Goal: Complete application form

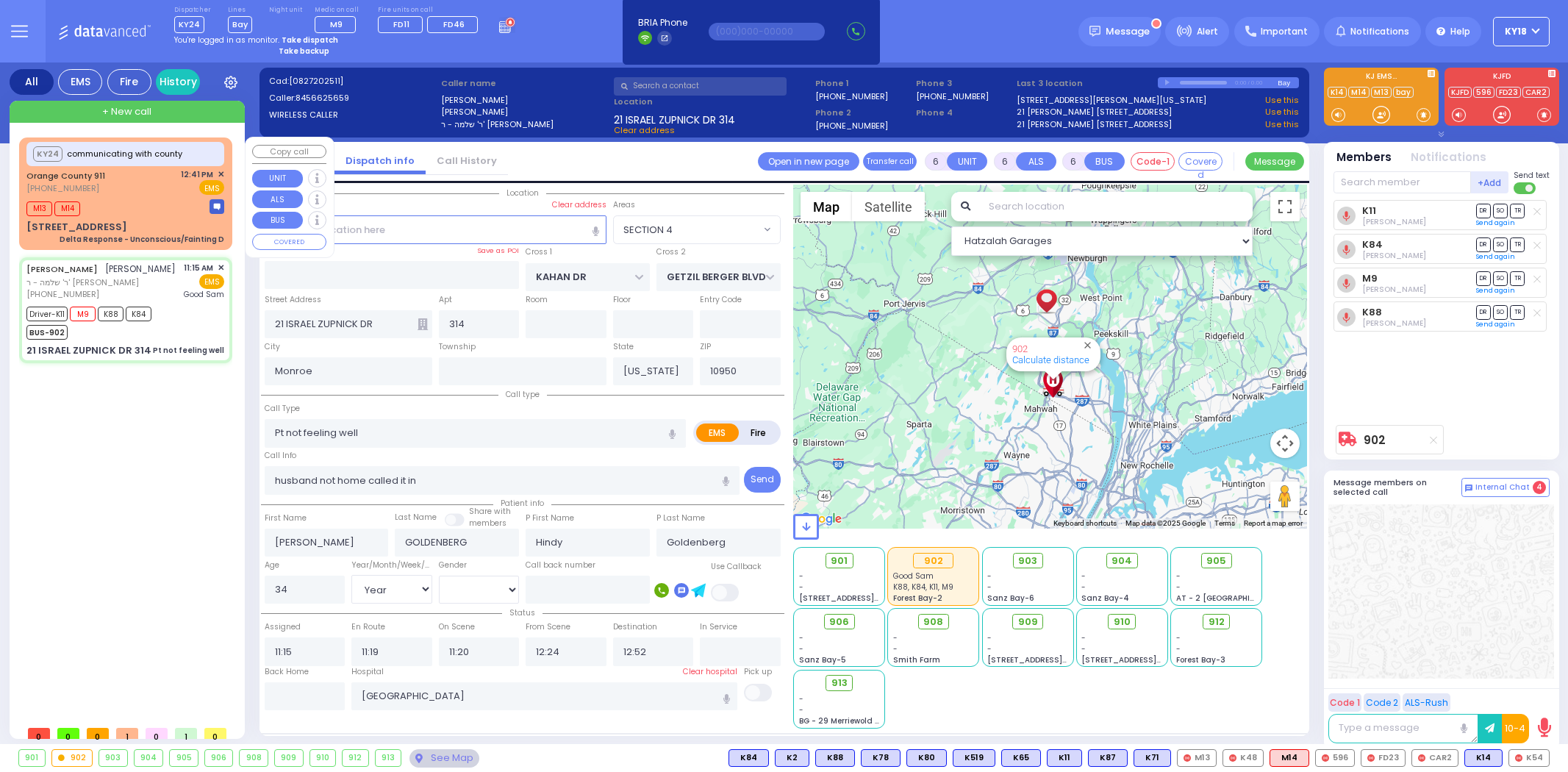
select select "SECTION 4"
select select "Year"
select select "[DEMOGRAPHIC_DATA]"
click at [169, 220] on div "[STREET_ADDRESS] Delta Response - Unconscious/Fainting D" at bounding box center [125, 233] width 198 height 25
select select
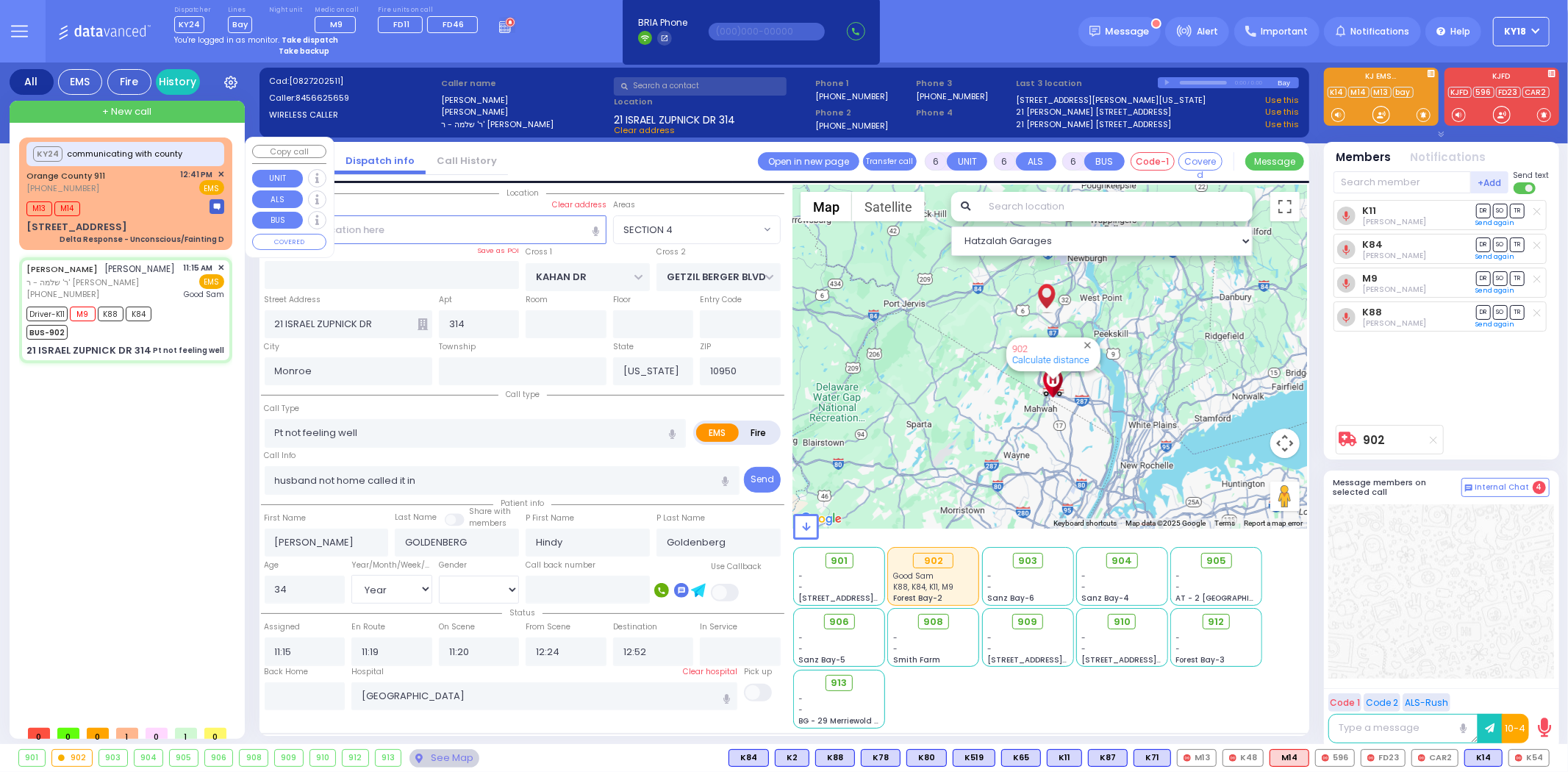
type input "Delta Response - Unconscious/Fainting D"
radio input "true"
type input "Nature: : Delta Response - Unconscious/Fainting D Address: : [STREET_ADDRESS][G…"
select select
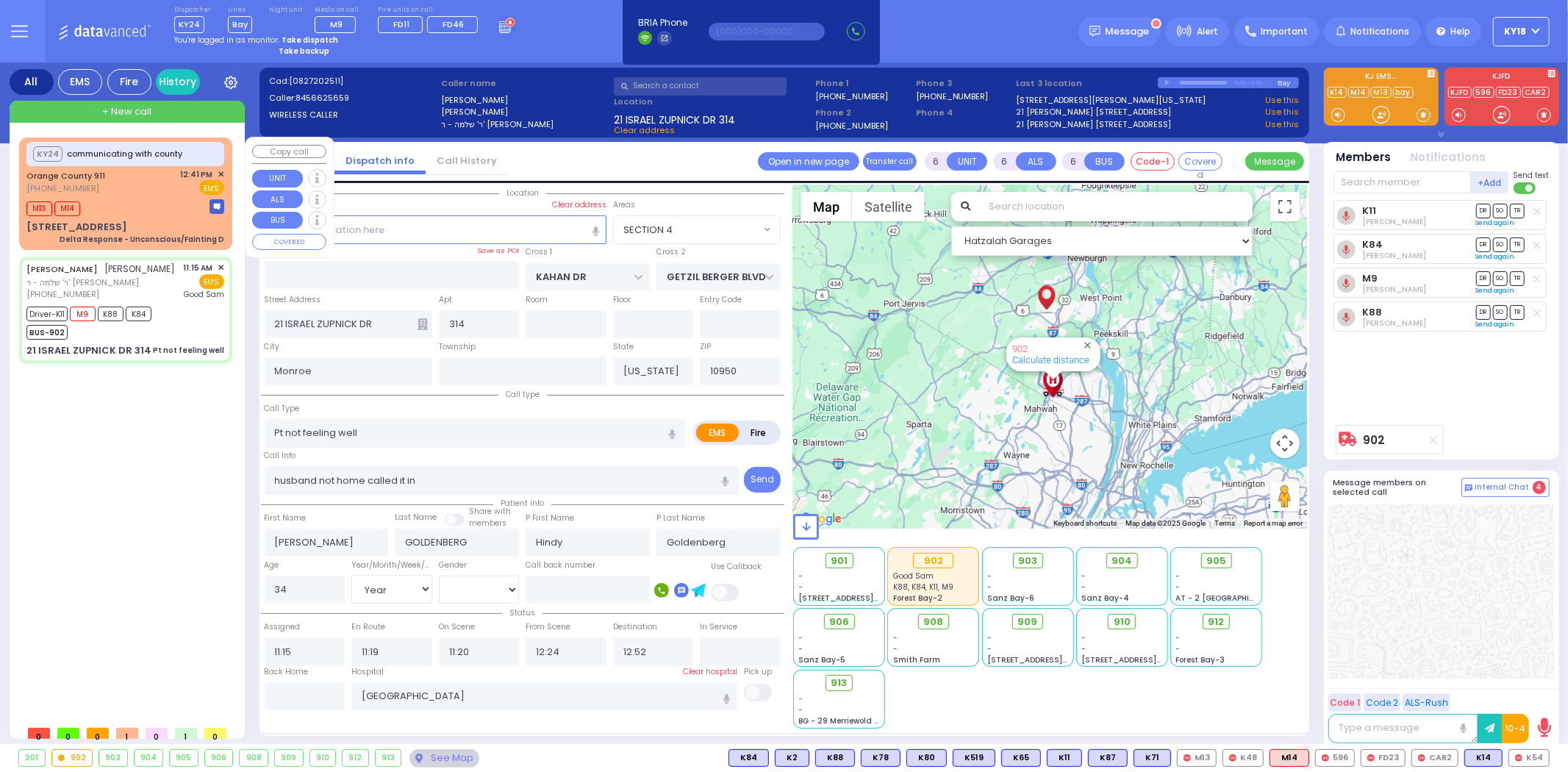
type input "12:43"
select select "Hatzalah Garages"
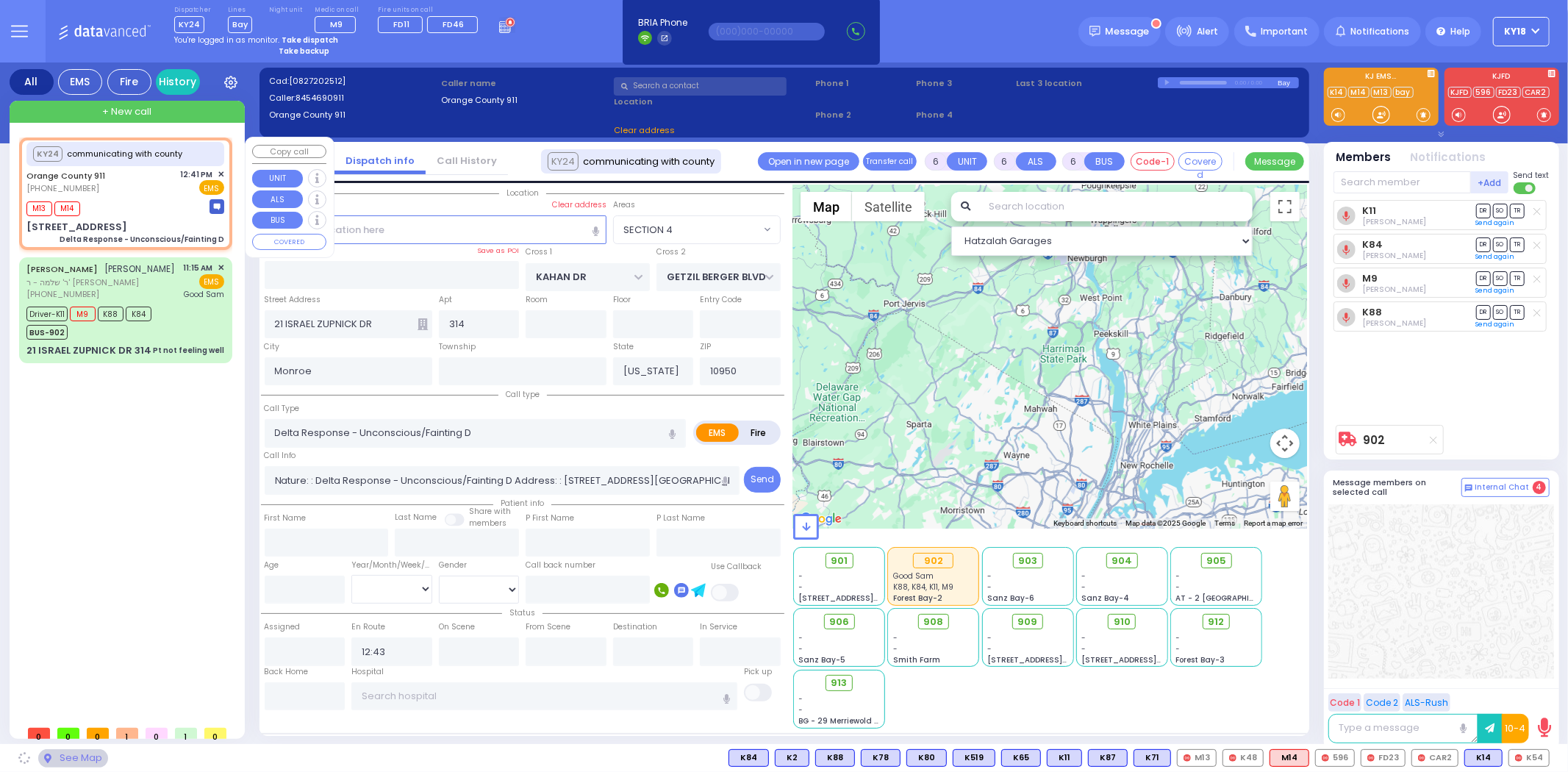
type input "[STREET_ADDRESS]"
